Goal: Transaction & Acquisition: Purchase product/service

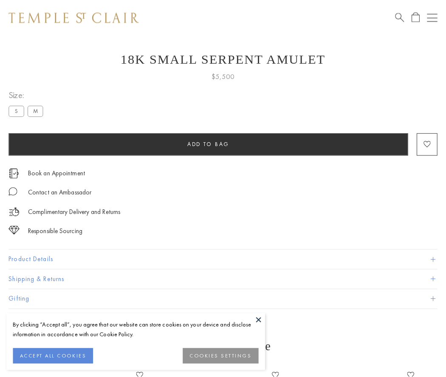
scroll to position [11, 0]
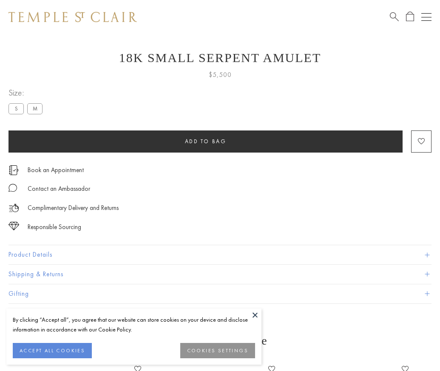
click at [205, 141] on span "Add to bag" at bounding box center [206, 141] width 42 height 7
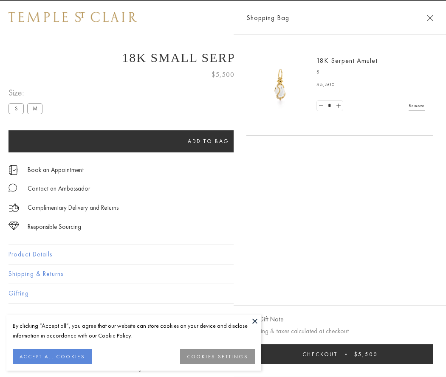
click at [355, 354] on button "Checkout $5,500" at bounding box center [339, 355] width 187 height 20
